Goal: Task Accomplishment & Management: Use online tool/utility

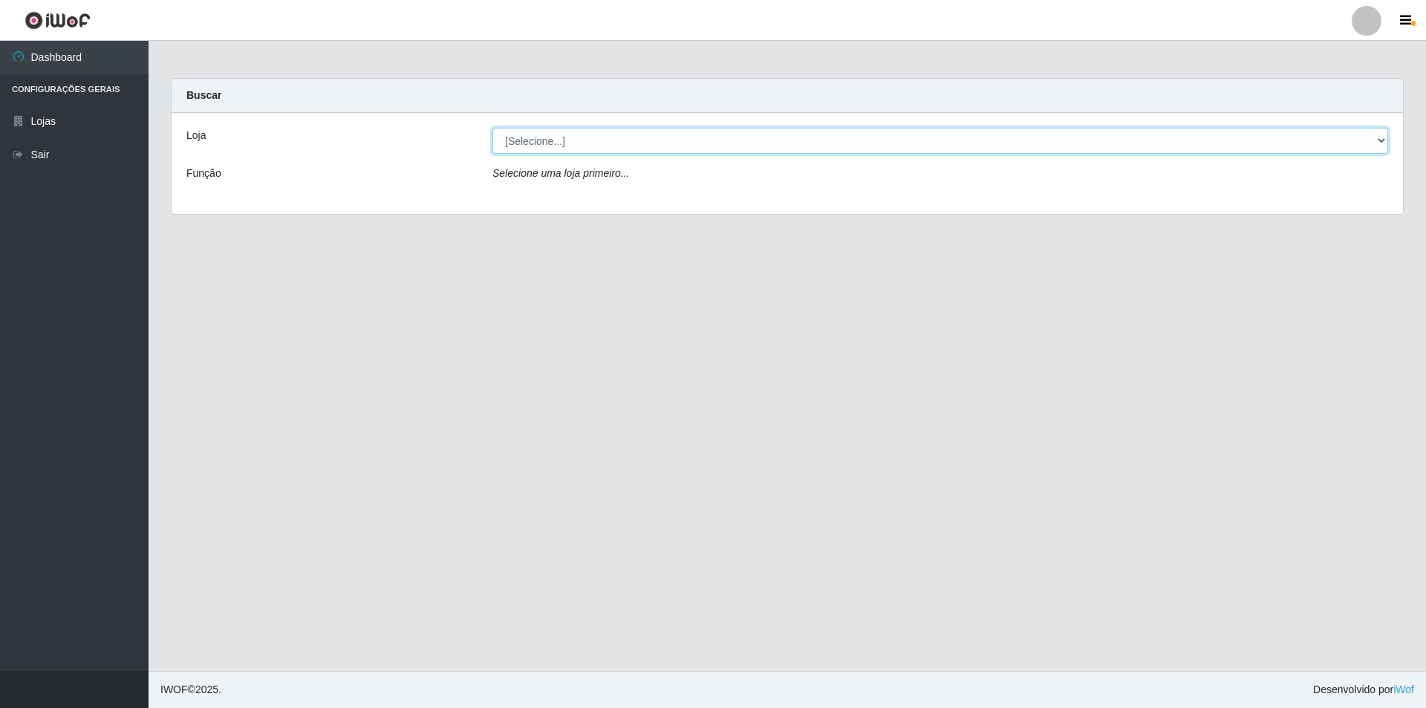
click at [547, 147] on select "[Selecione...] Atacado Vem - [STREET_ADDRESS]" at bounding box center [940, 141] width 896 height 26
select select "449"
click at [492, 128] on select "[Selecione...] Atacado Vem - [STREET_ADDRESS]" at bounding box center [940, 141] width 896 height 26
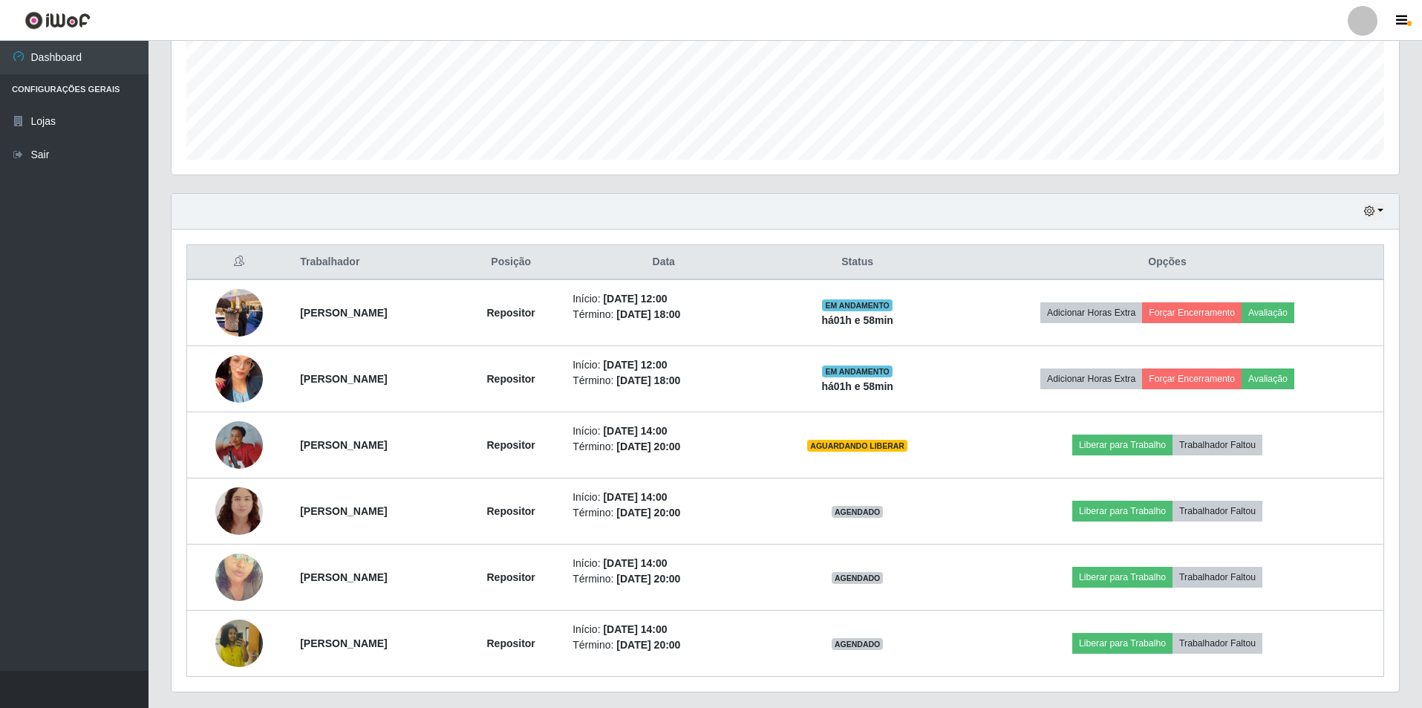
scroll to position [411, 0]
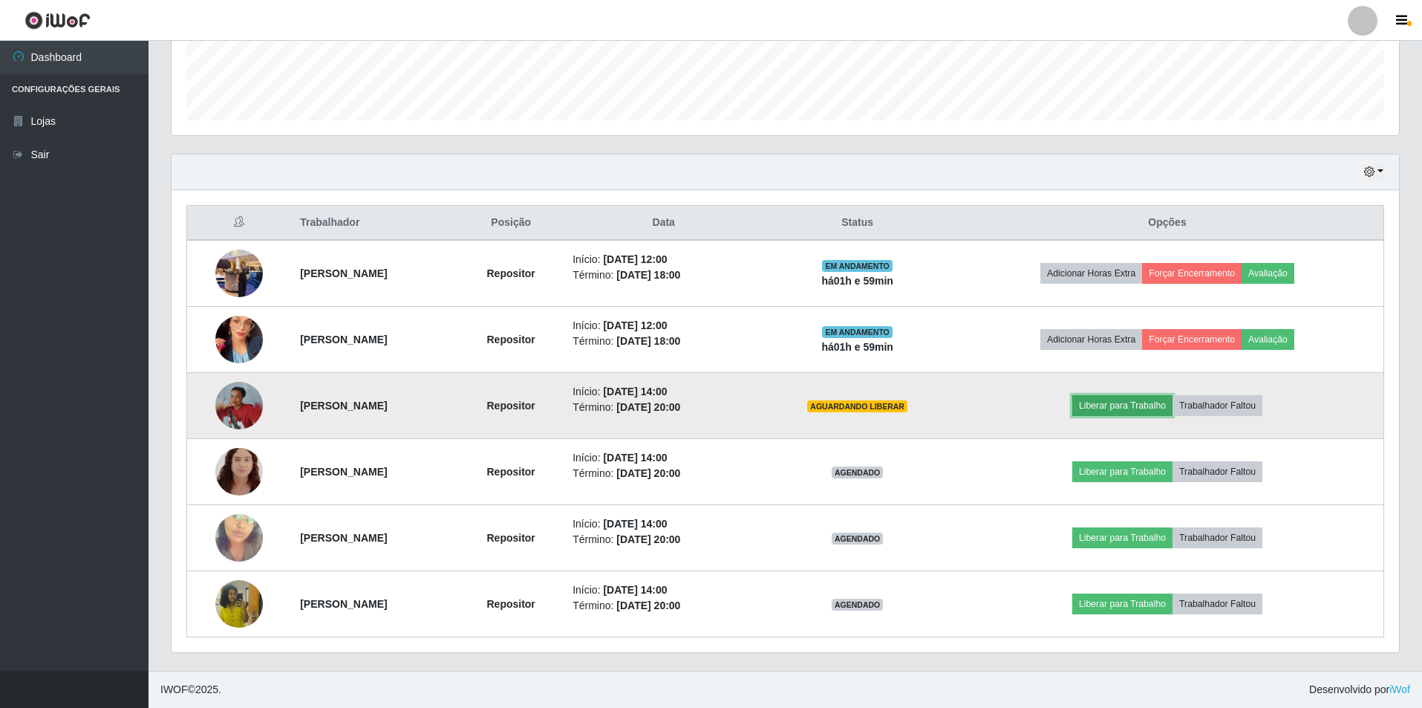
click at [1126, 410] on button "Liberar para Trabalho" at bounding box center [1123, 405] width 100 height 21
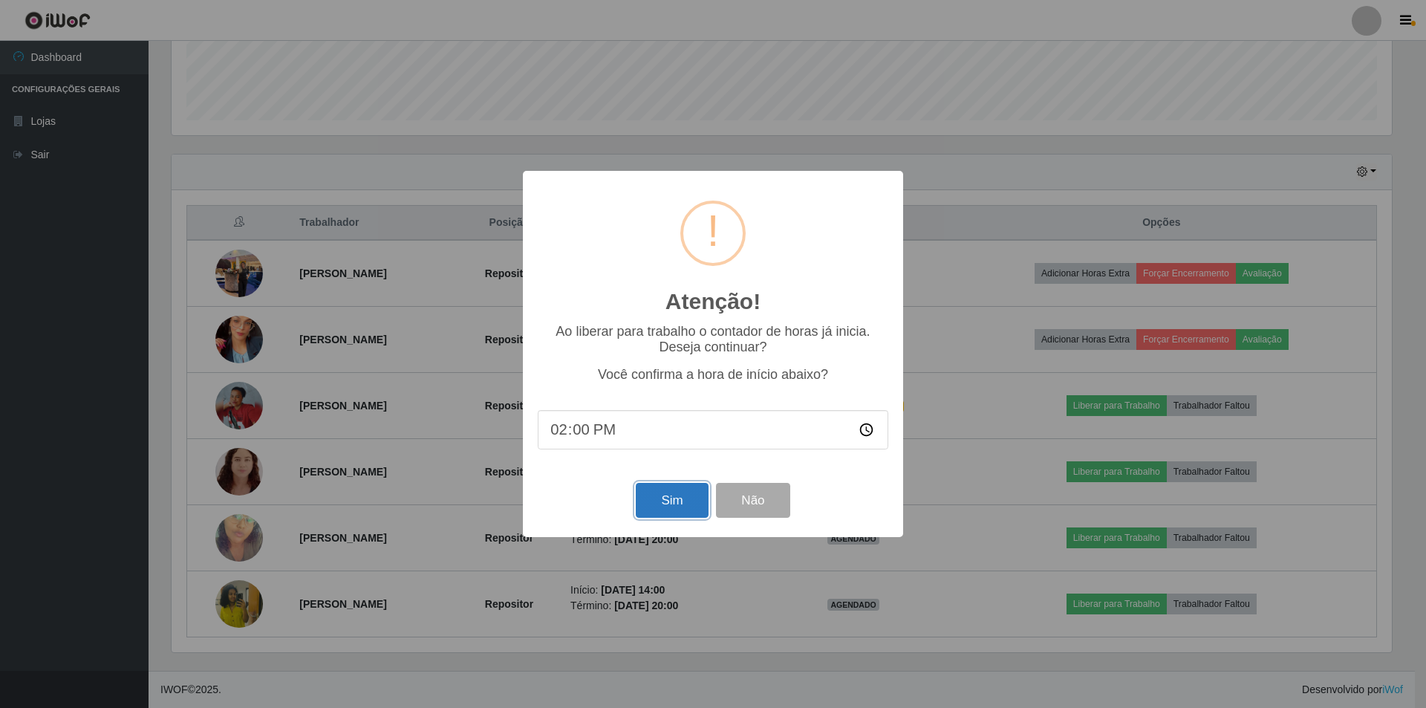
click at [673, 504] on button "Sim" at bounding box center [672, 500] width 72 height 35
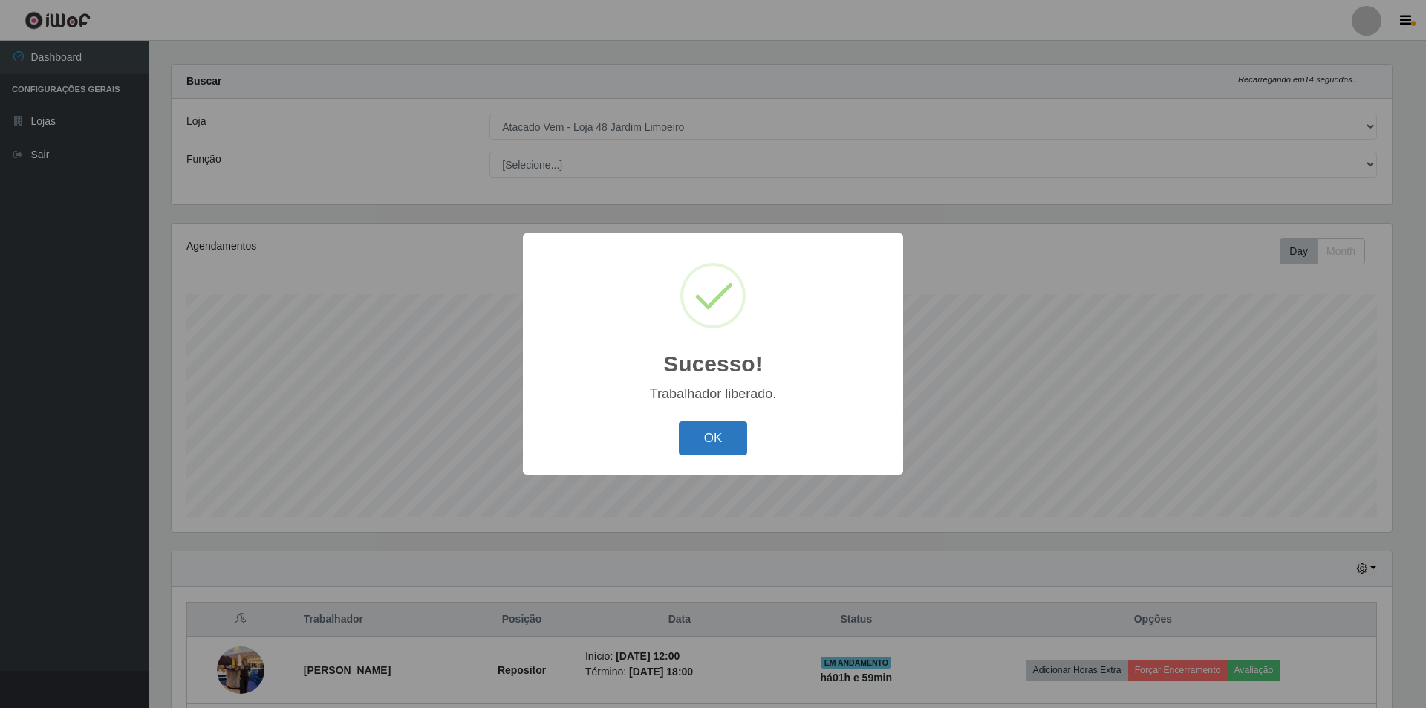
click at [707, 440] on button "OK" at bounding box center [713, 438] width 69 height 35
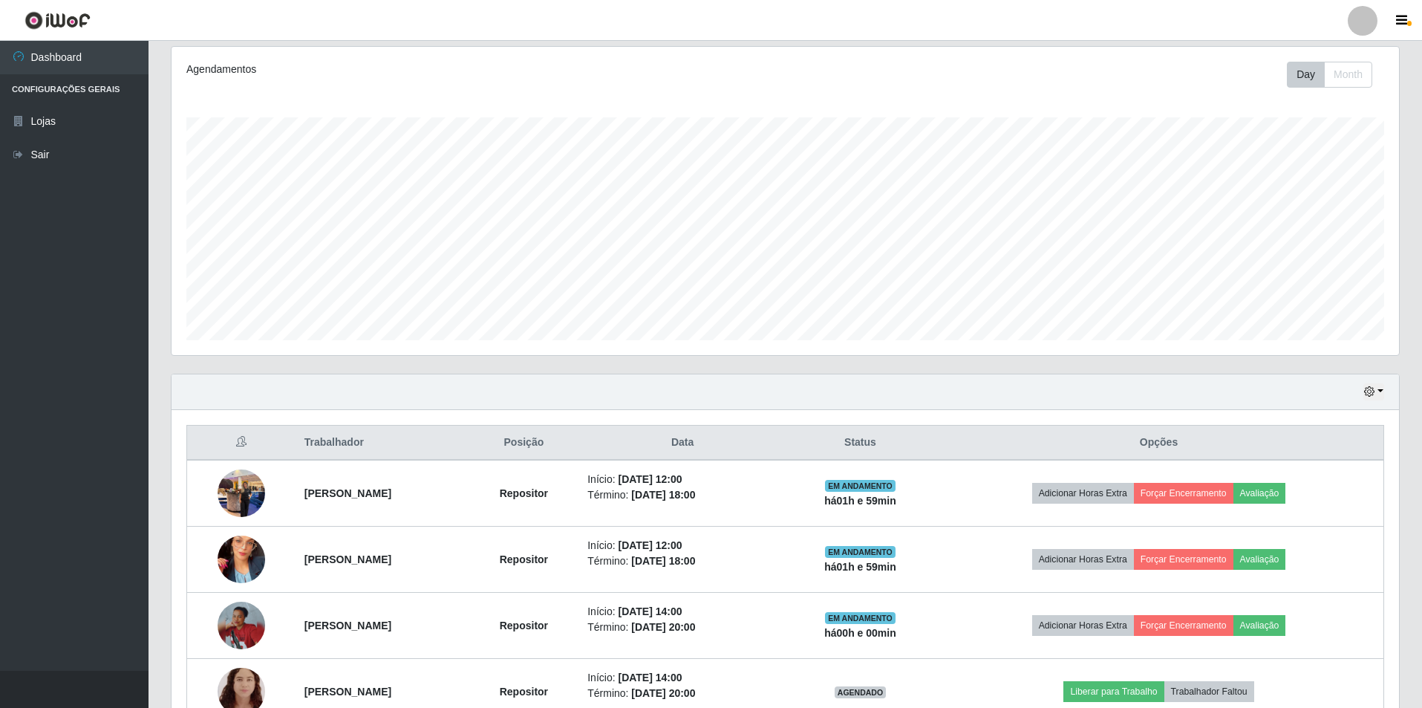
scroll to position [411, 0]
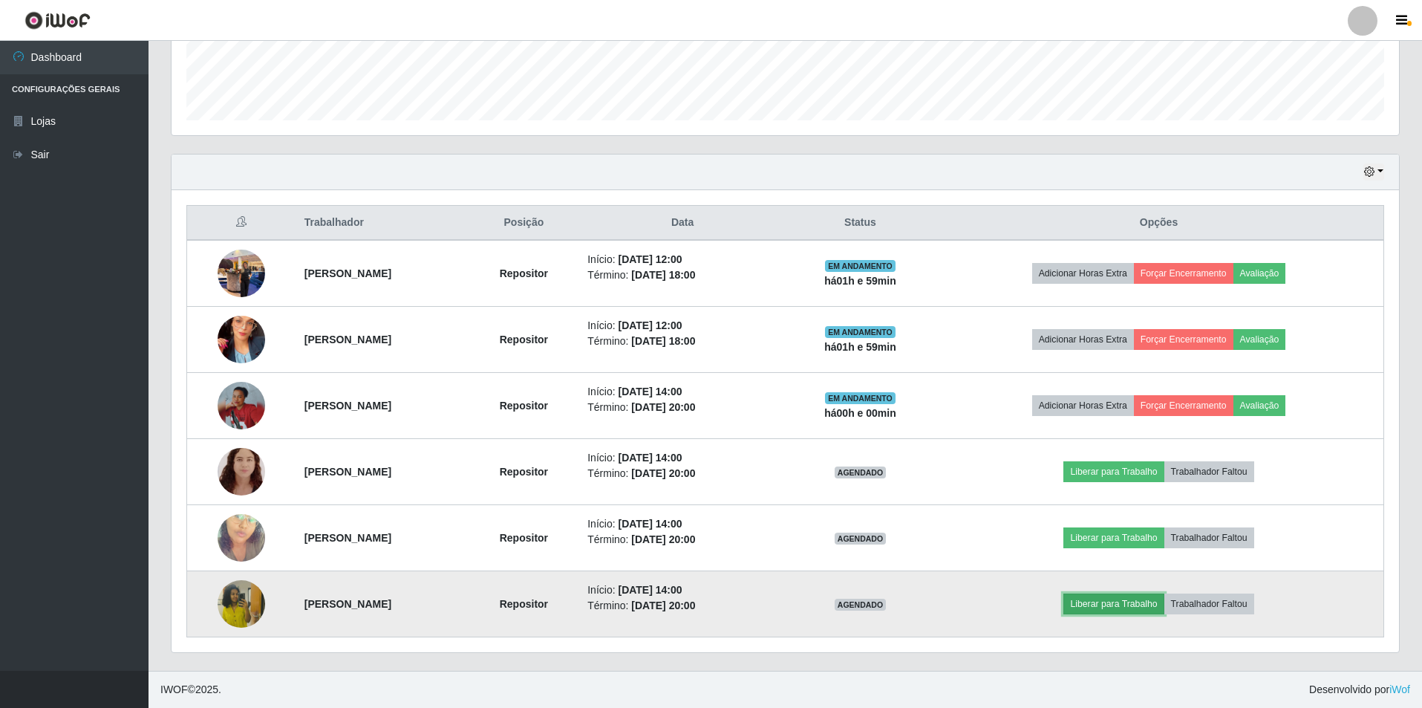
click at [1139, 598] on button "Liberar para Trabalho" at bounding box center [1114, 603] width 100 height 21
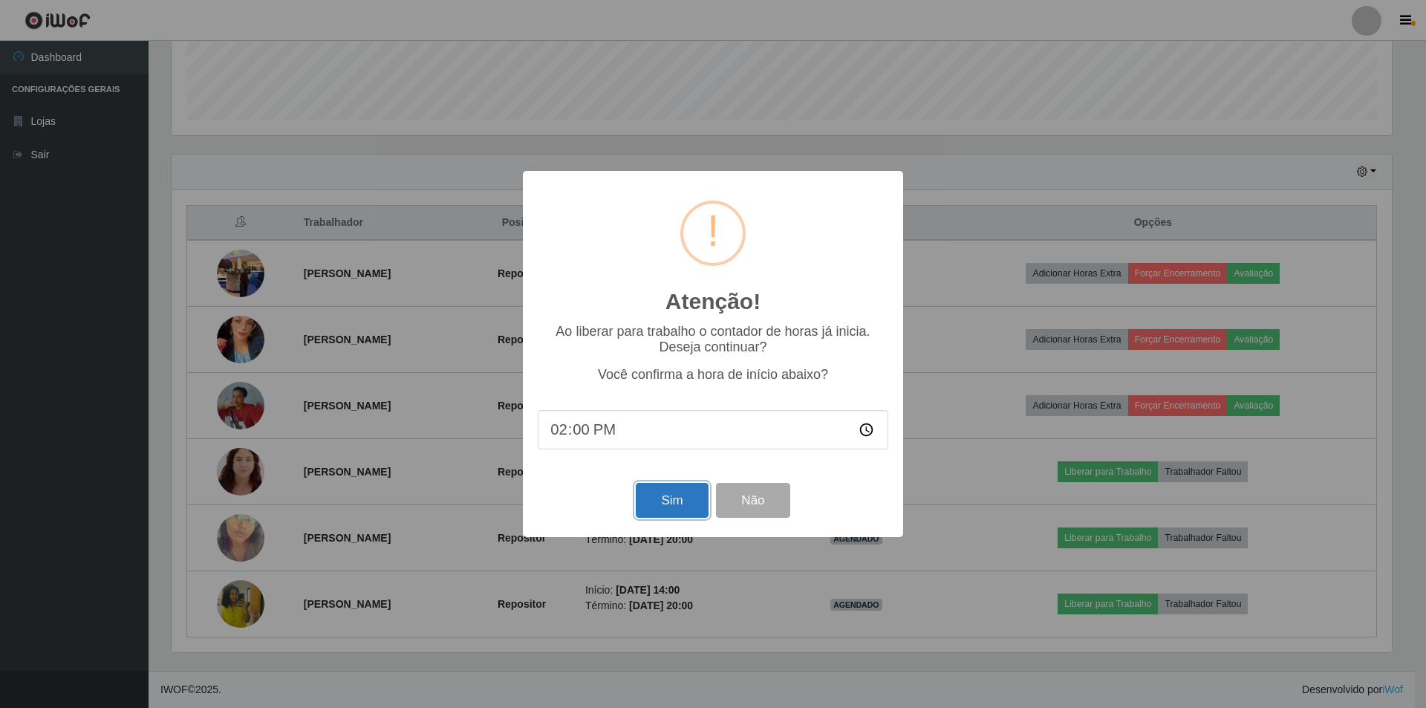
click at [669, 495] on button "Sim" at bounding box center [672, 500] width 72 height 35
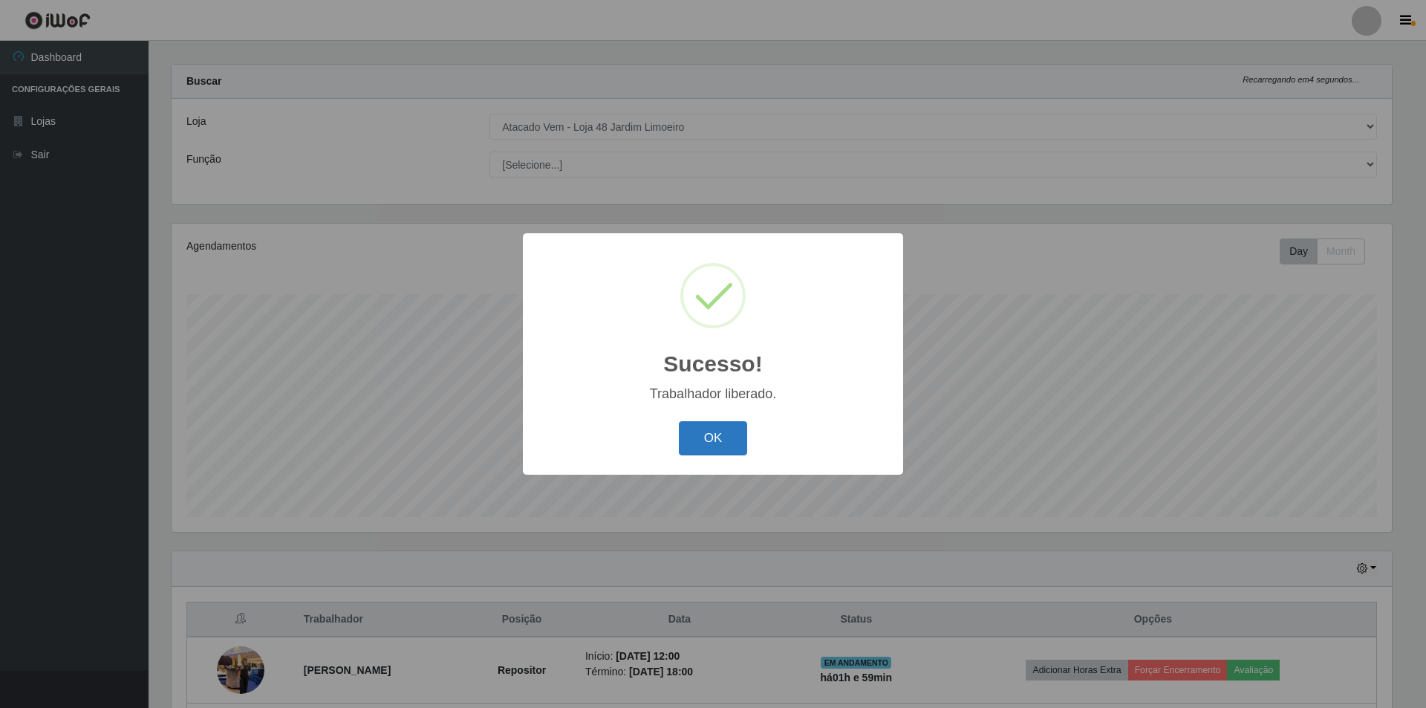
click at [712, 443] on button "OK" at bounding box center [713, 438] width 69 height 35
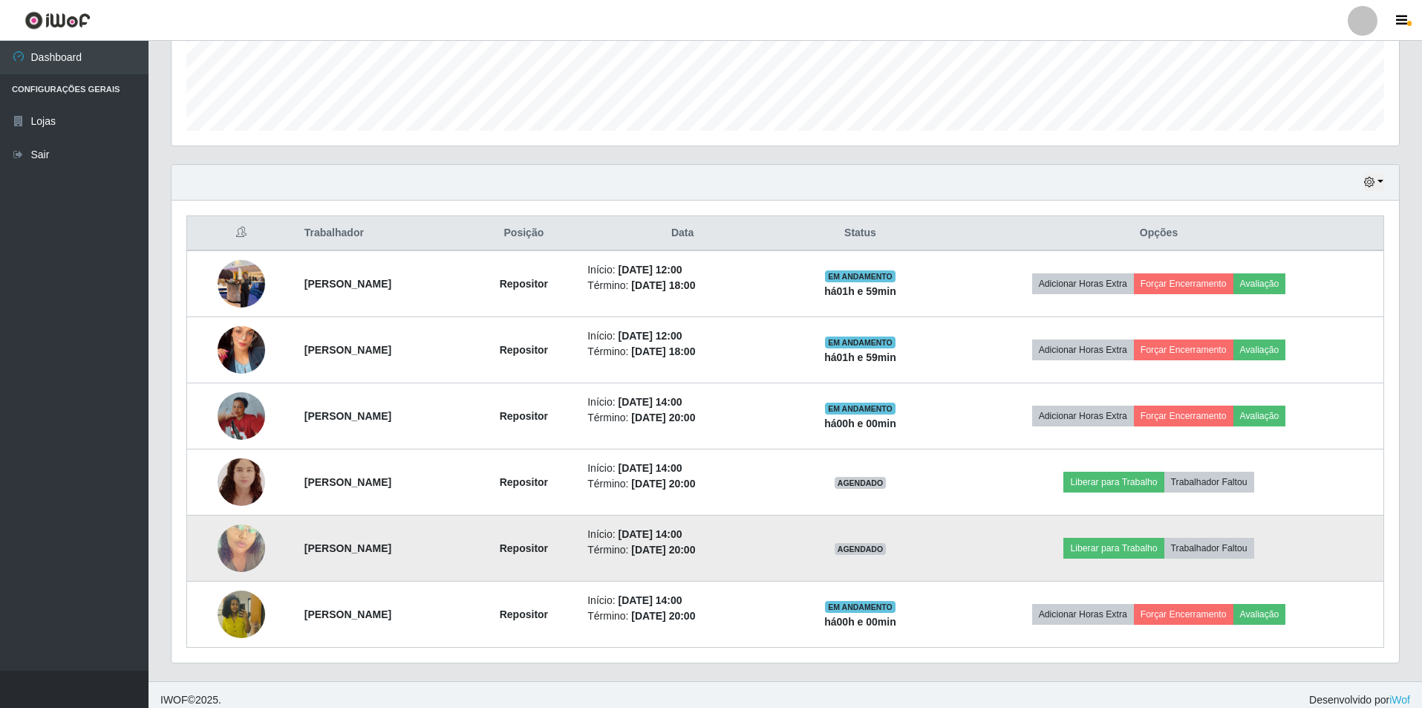
scroll to position [411, 0]
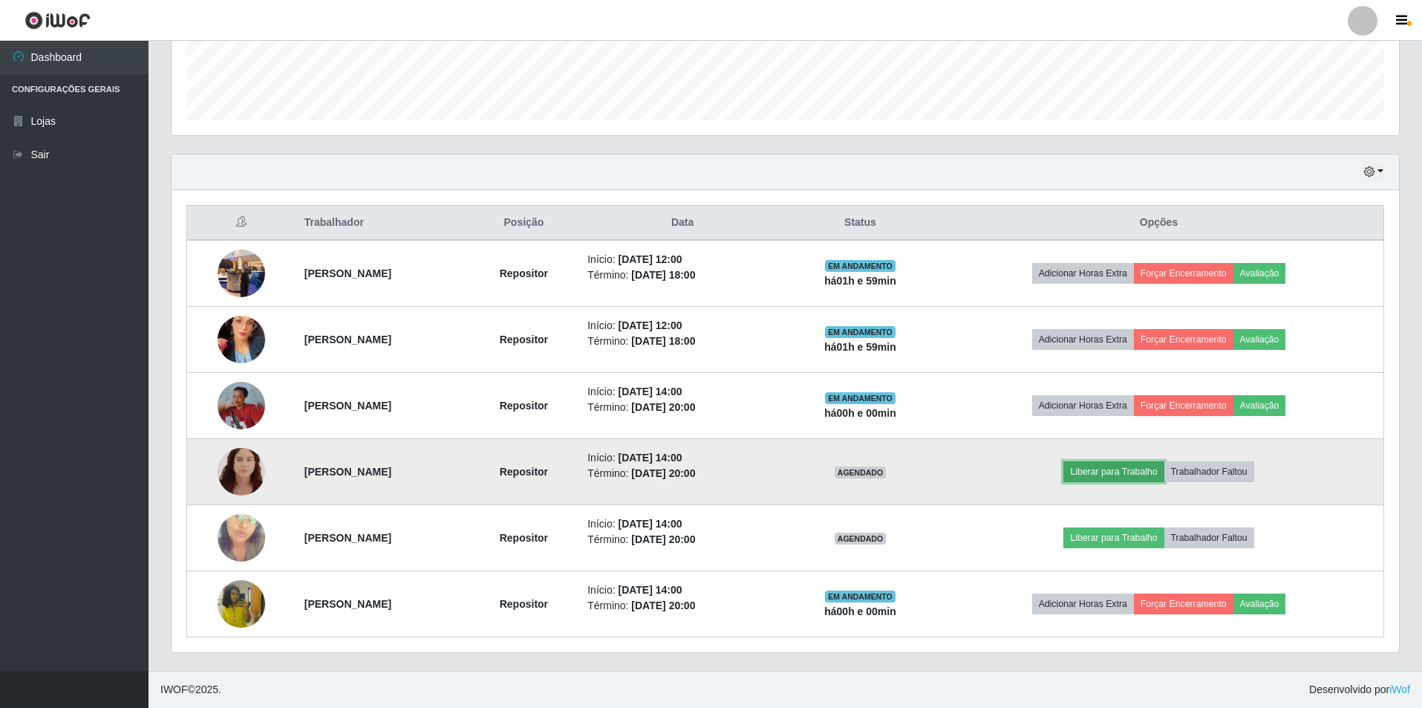
click at [1128, 464] on button "Liberar para Trabalho" at bounding box center [1114, 471] width 100 height 21
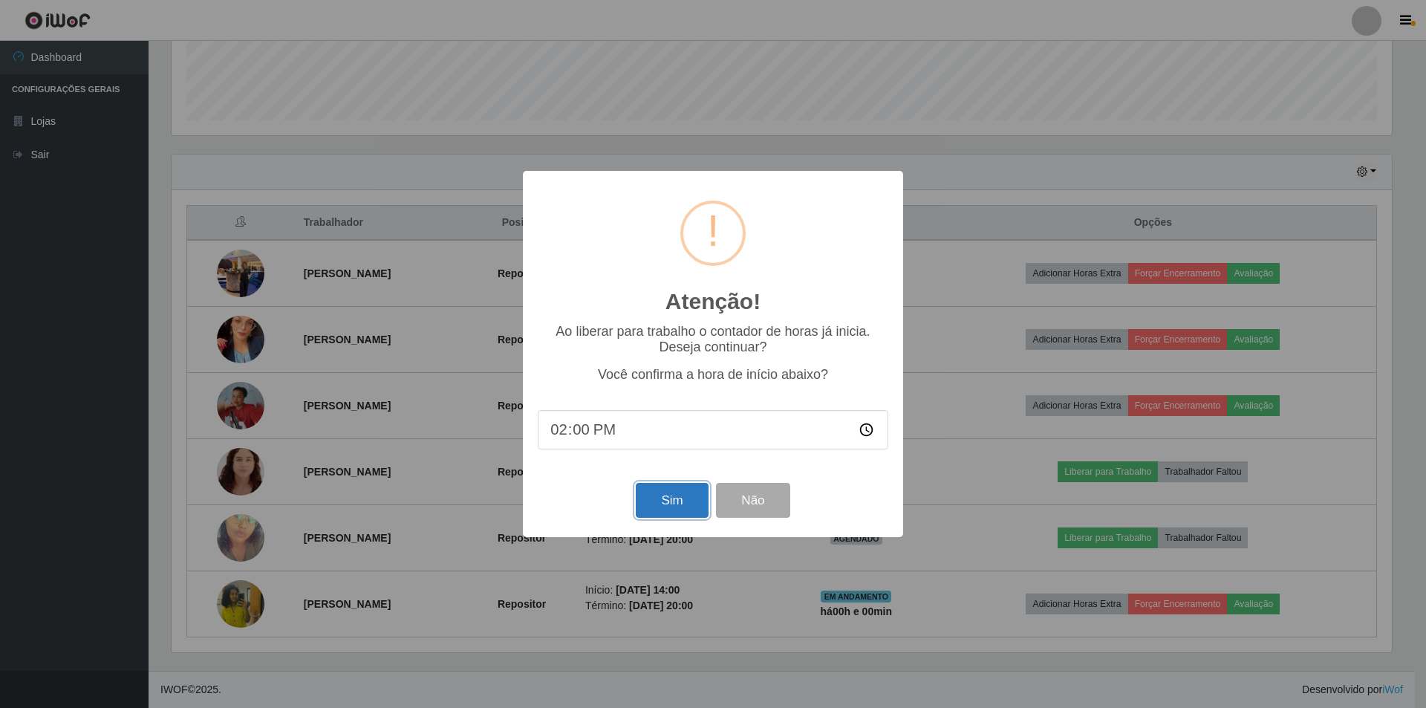
click at [665, 502] on button "Sim" at bounding box center [672, 500] width 72 height 35
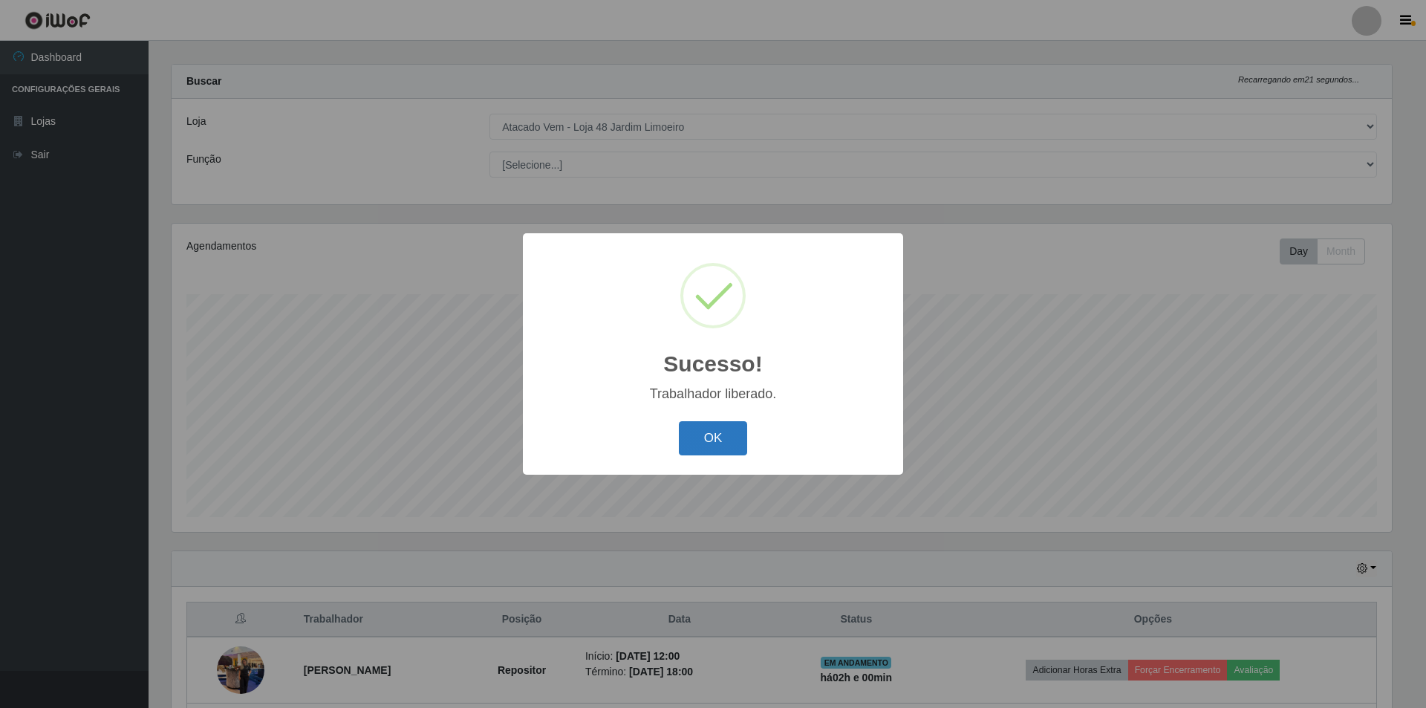
click at [720, 431] on button "OK" at bounding box center [713, 438] width 69 height 35
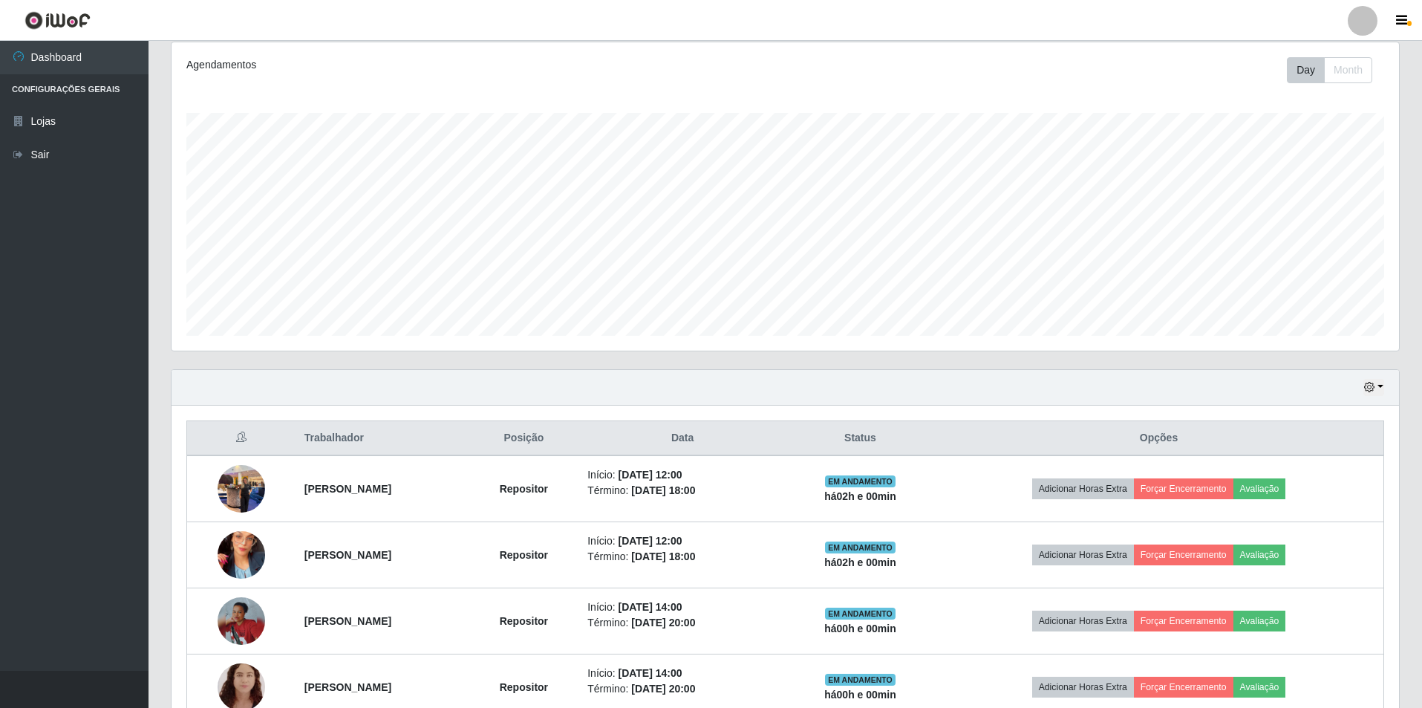
scroll to position [0, 0]
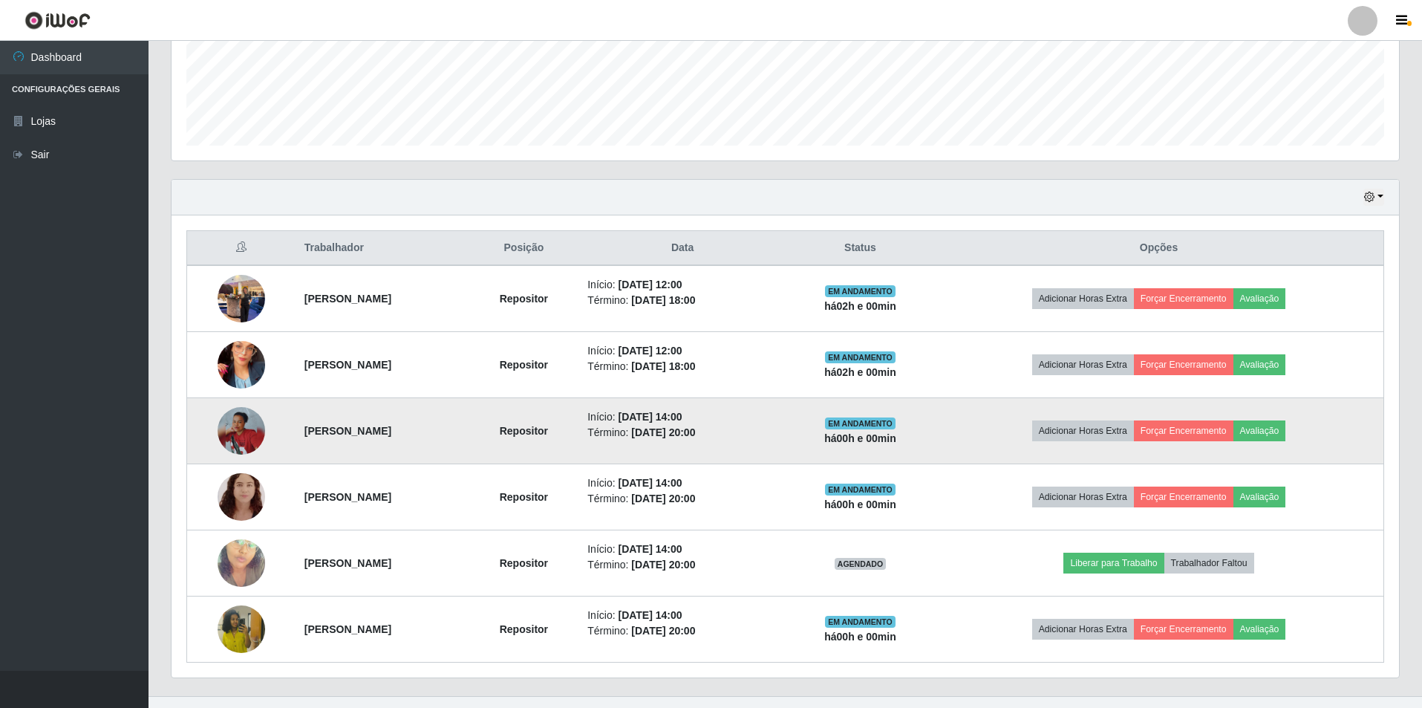
click at [232, 411] on img at bounding box center [242, 431] width 48 height 48
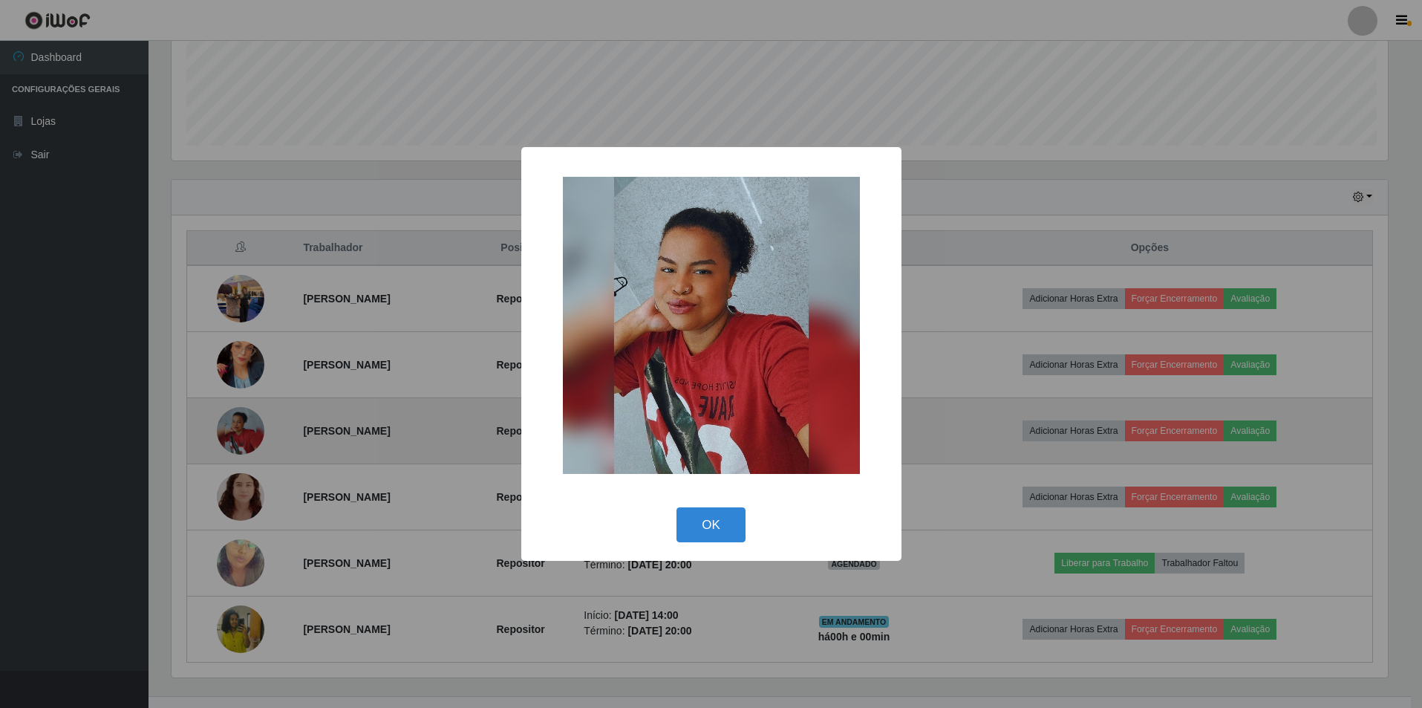
scroll to position [742489, 741577]
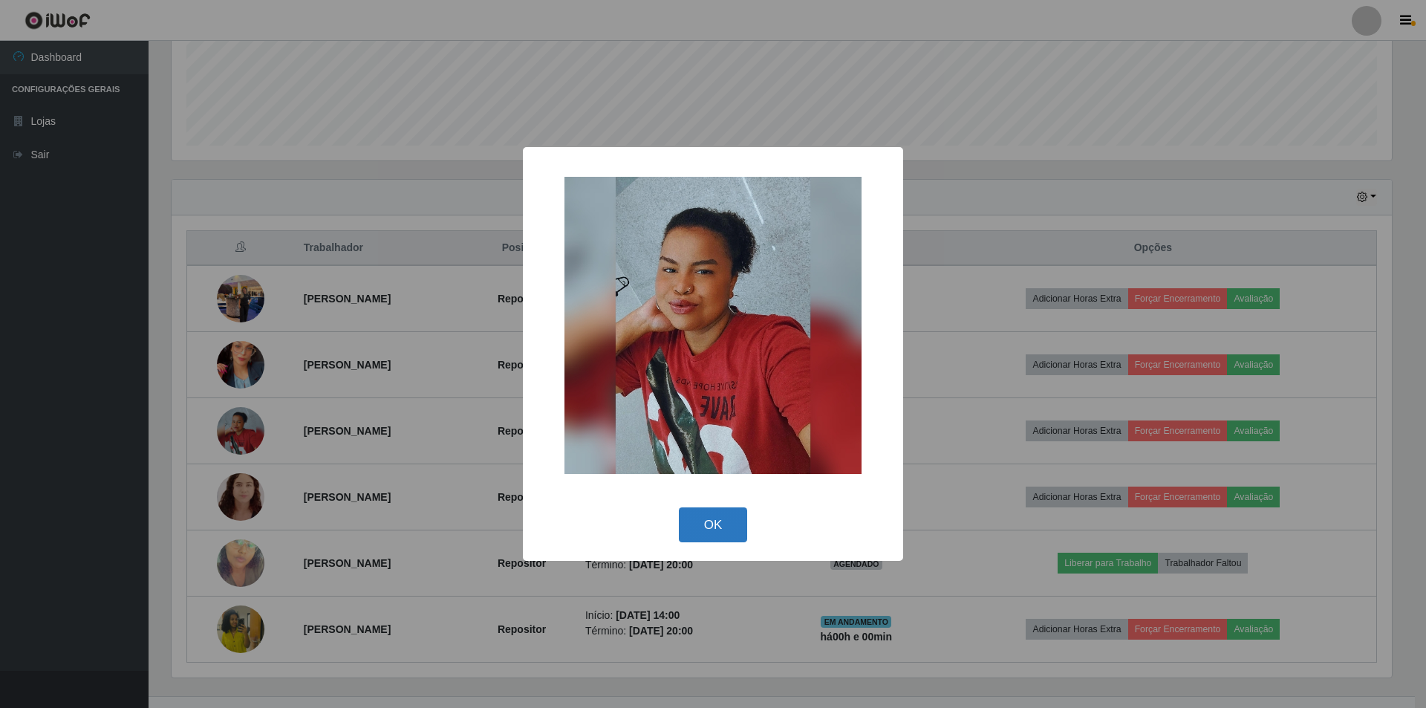
click at [690, 529] on button "OK" at bounding box center [713, 524] width 69 height 35
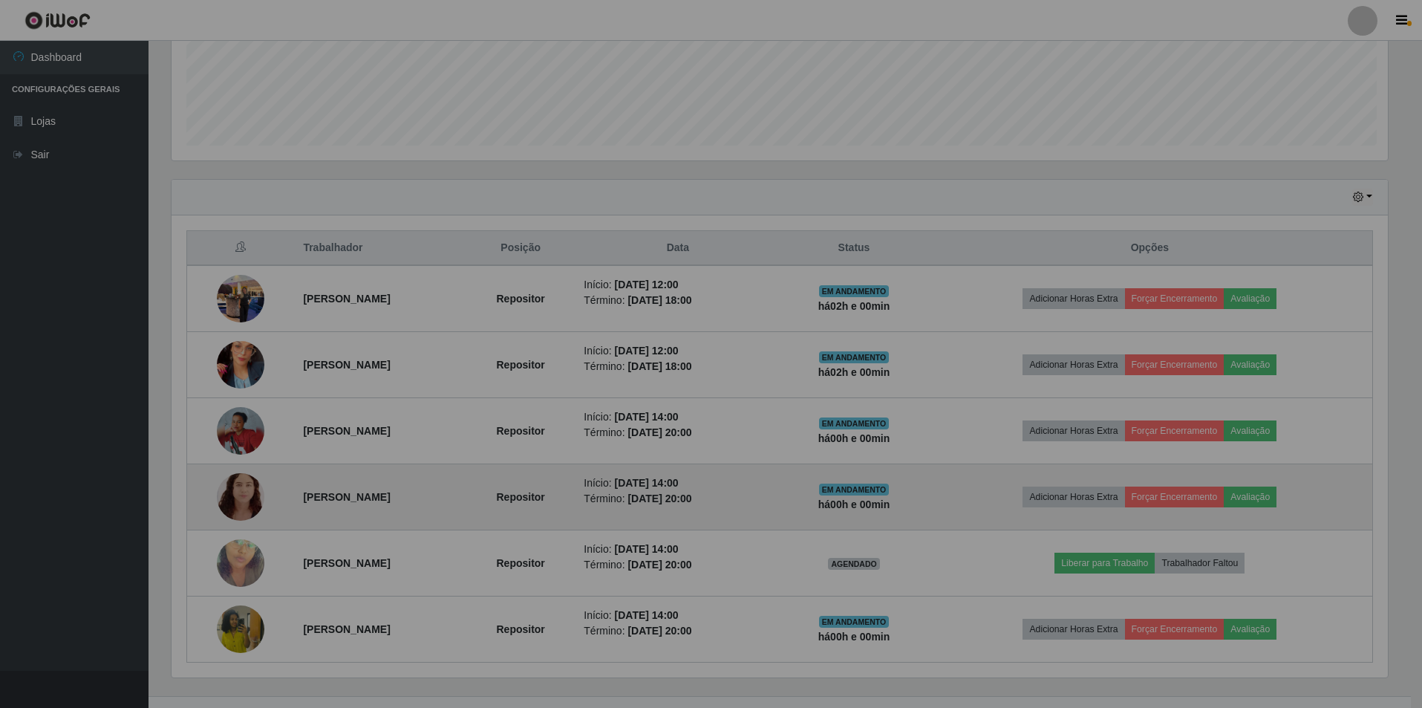
scroll to position [308, 1228]
